Goal: Task Accomplishment & Management: Manage account settings

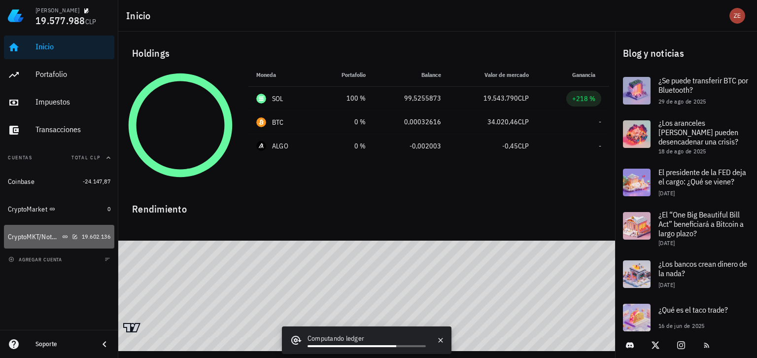
click at [29, 238] on div "CryptoMKT/NotBank" at bounding box center [34, 237] width 52 height 8
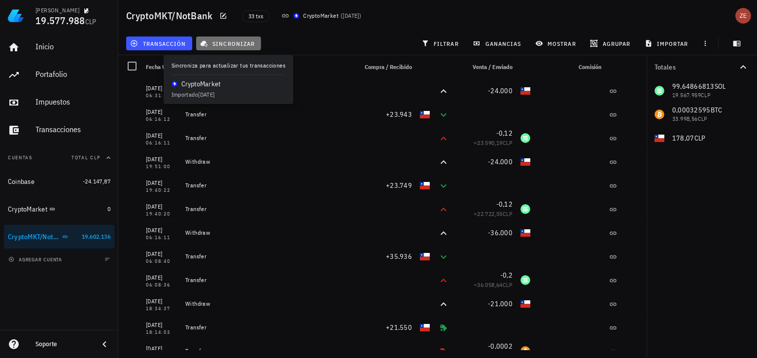
click at [230, 43] on span "sincronizar" at bounding box center [228, 43] width 53 height 8
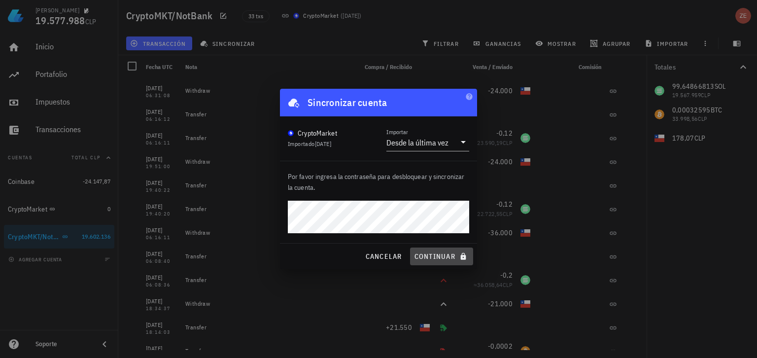
click at [423, 254] on span "continuar" at bounding box center [441, 256] width 55 height 9
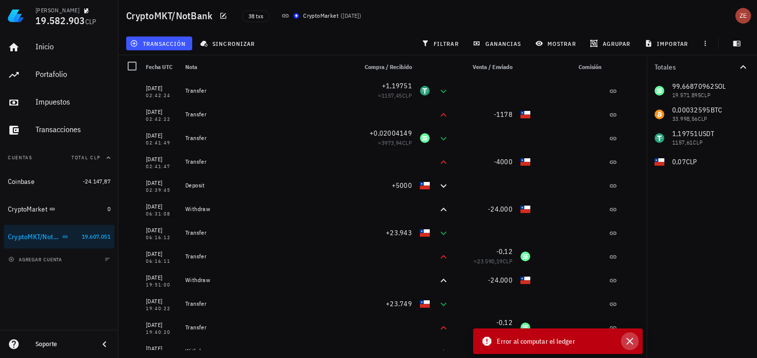
click at [630, 343] on icon "button" at bounding box center [630, 341] width 12 height 12
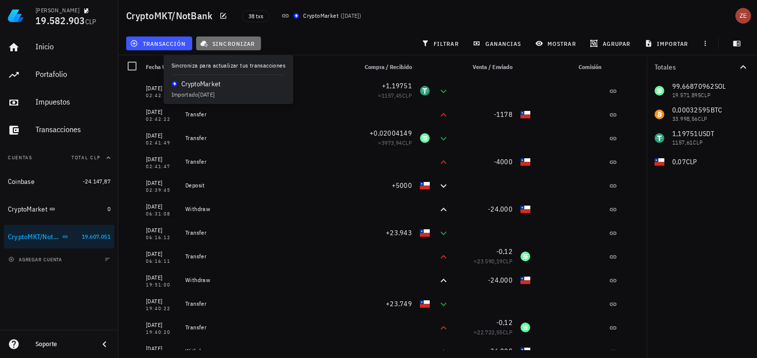
click at [239, 44] on span "sincronizar" at bounding box center [228, 43] width 53 height 8
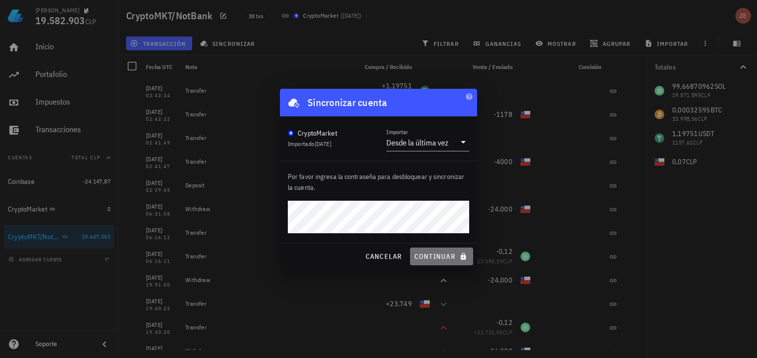
click at [433, 254] on span "continuar" at bounding box center [441, 256] width 55 height 9
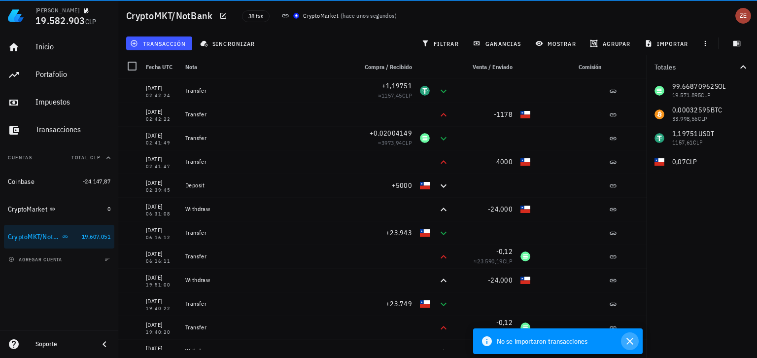
click at [634, 340] on icon "button" at bounding box center [630, 341] width 12 height 12
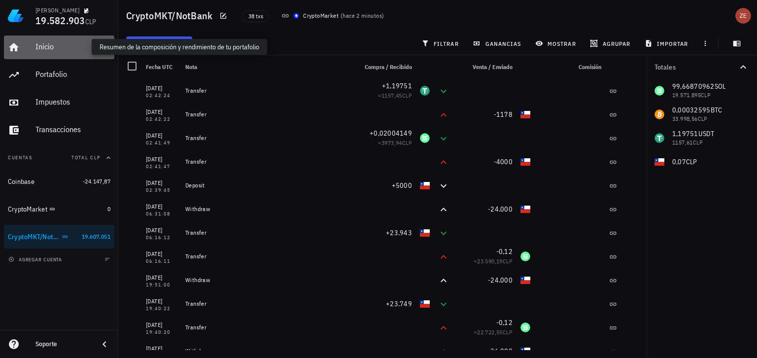
click at [53, 44] on div "Inicio" at bounding box center [73, 46] width 75 height 9
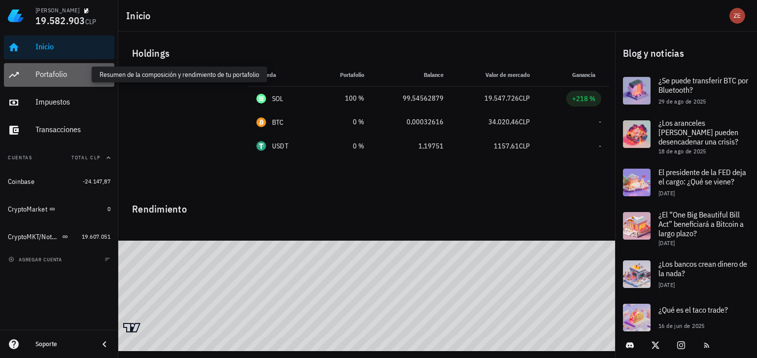
click at [64, 74] on div "Portafolio" at bounding box center [73, 74] width 75 height 9
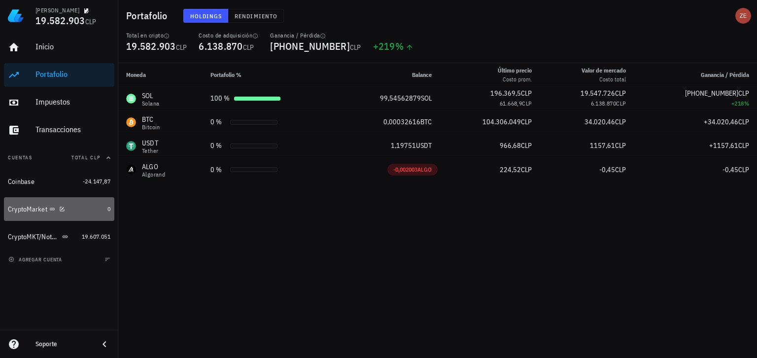
click at [22, 208] on div "CryptoMarket" at bounding box center [27, 209] width 39 height 8
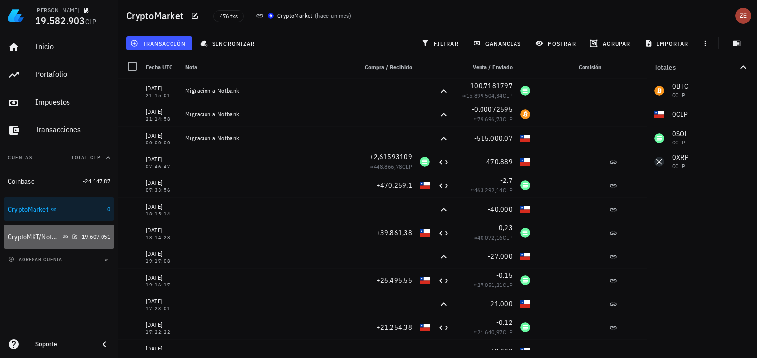
click at [33, 240] on div "CryptoMKT/NotBank" at bounding box center [34, 237] width 52 height 8
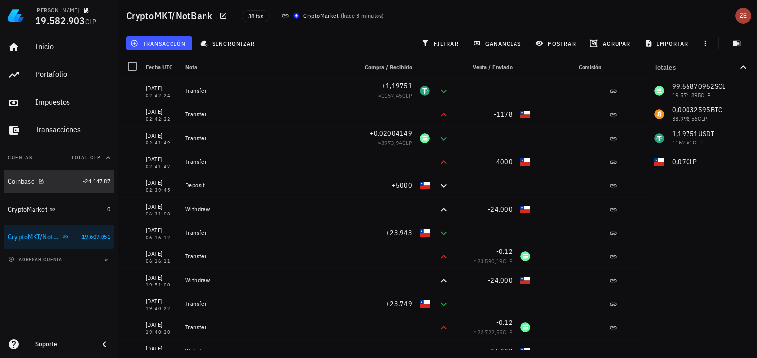
click at [39, 179] on div at bounding box center [40, 181] width 10 height 8
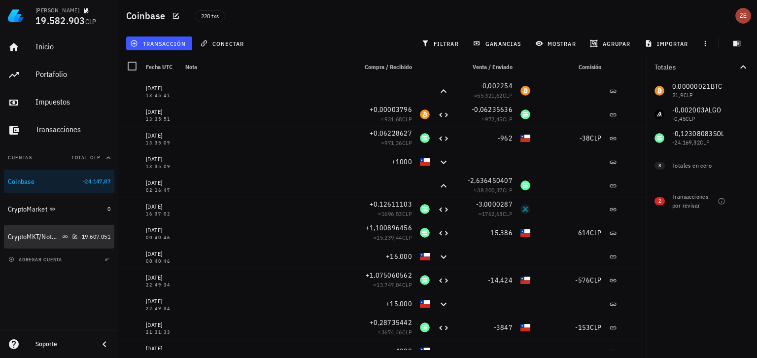
click at [24, 234] on div "CryptoMKT/NotBank" at bounding box center [34, 237] width 52 height 8
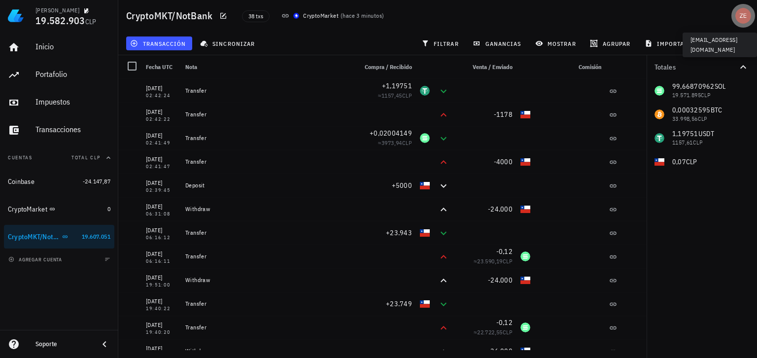
click at [748, 17] on div "avatar" at bounding box center [744, 16] width 16 height 16
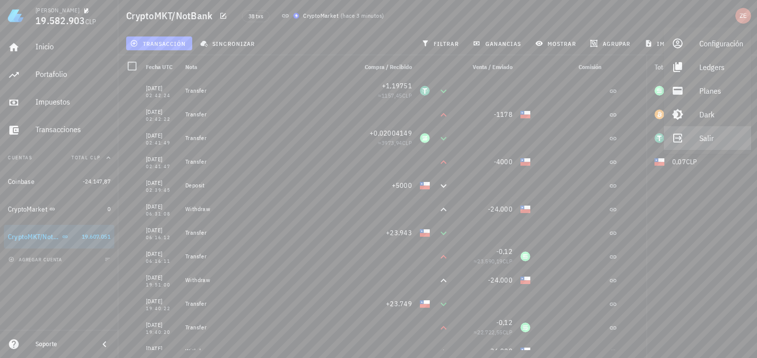
click at [697, 137] on link "Salir" at bounding box center [707, 138] width 87 height 24
